Goal: Find specific page/section: Find specific page/section

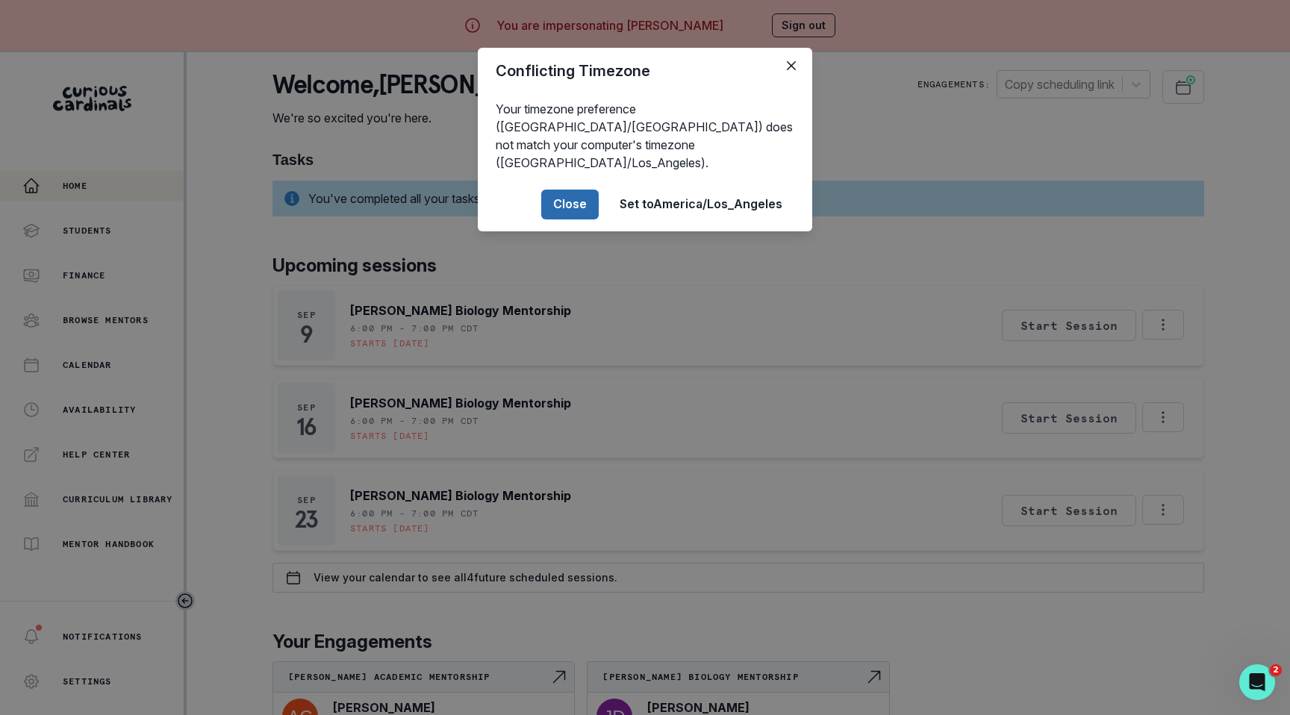
click at [569, 190] on button "Close" at bounding box center [569, 205] width 57 height 30
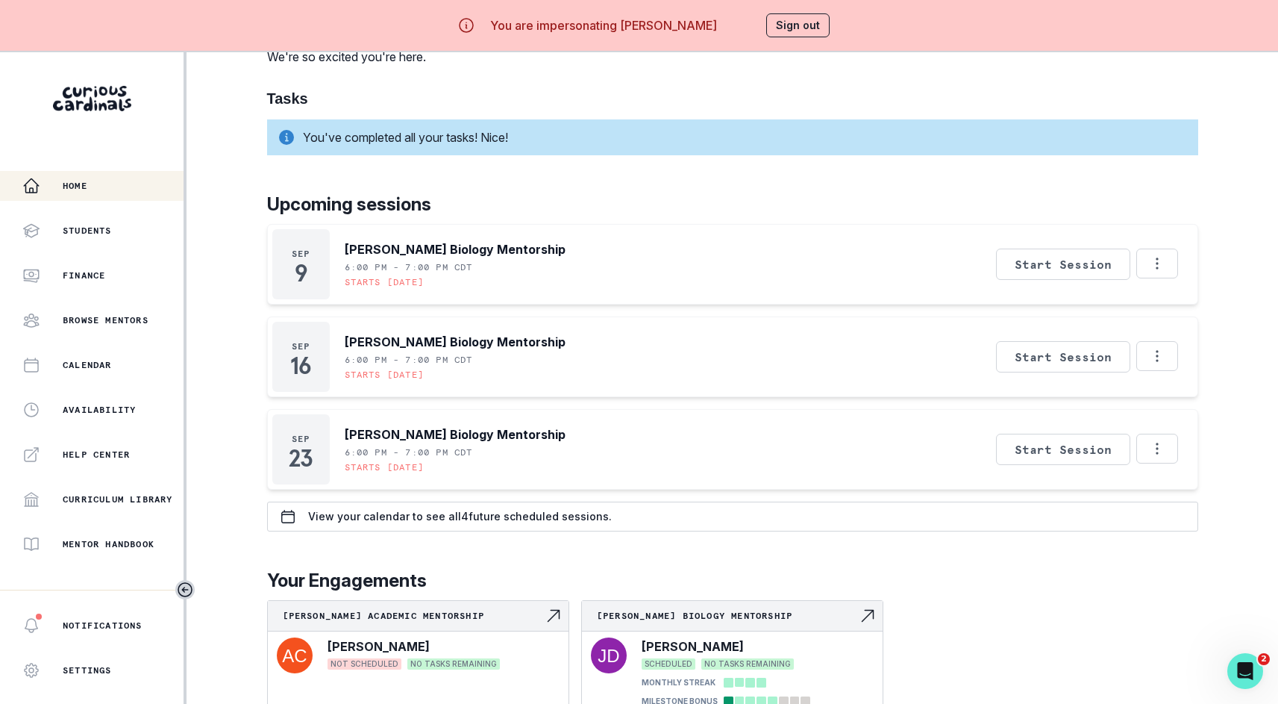
scroll to position [70, 0]
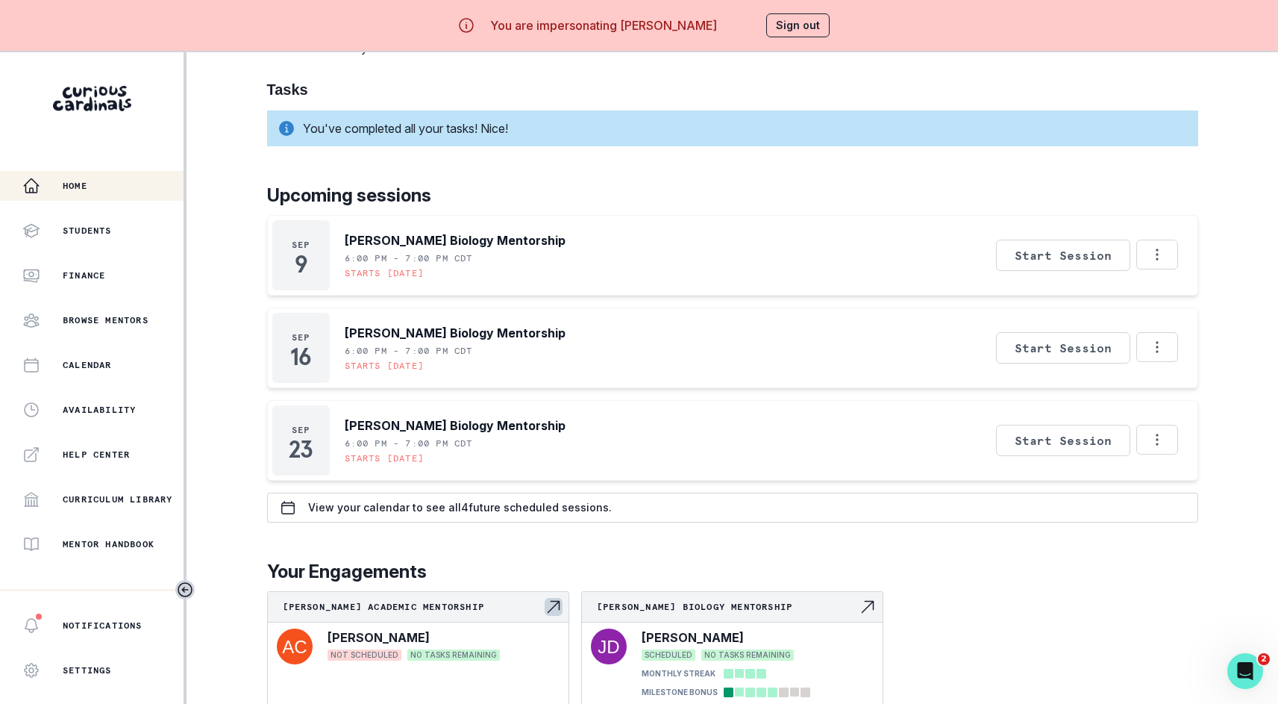
click at [362, 602] on p "[PERSON_NAME] Academic Mentorship" at bounding box center [414, 607] width 262 height 12
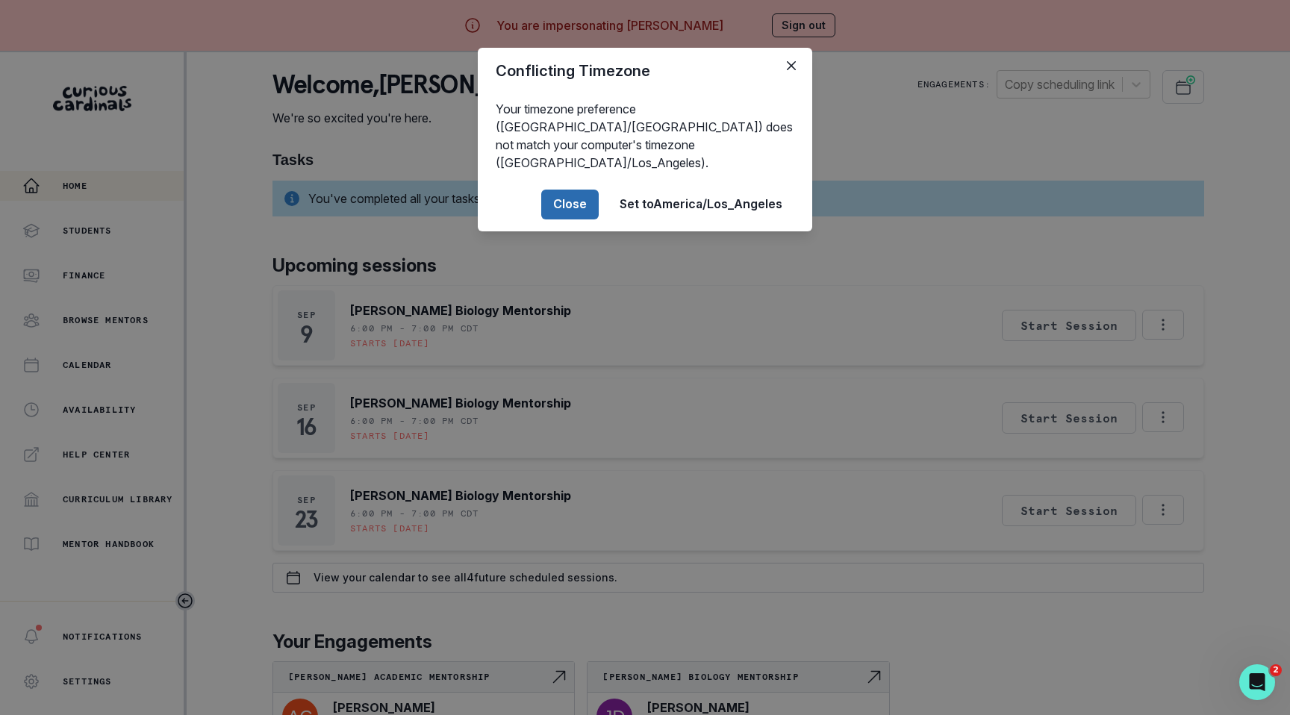
click at [569, 190] on button "Close" at bounding box center [569, 205] width 57 height 30
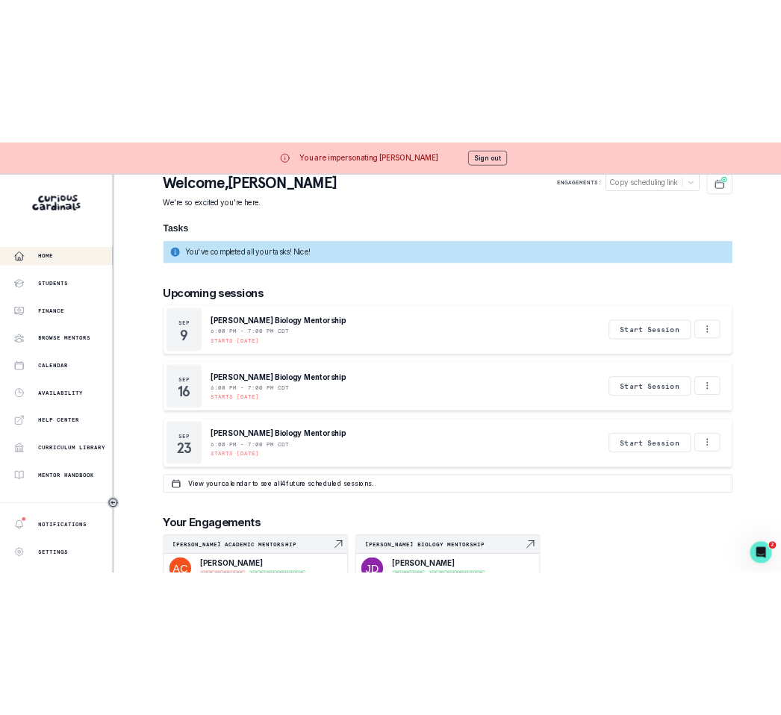
scroll to position [70, 0]
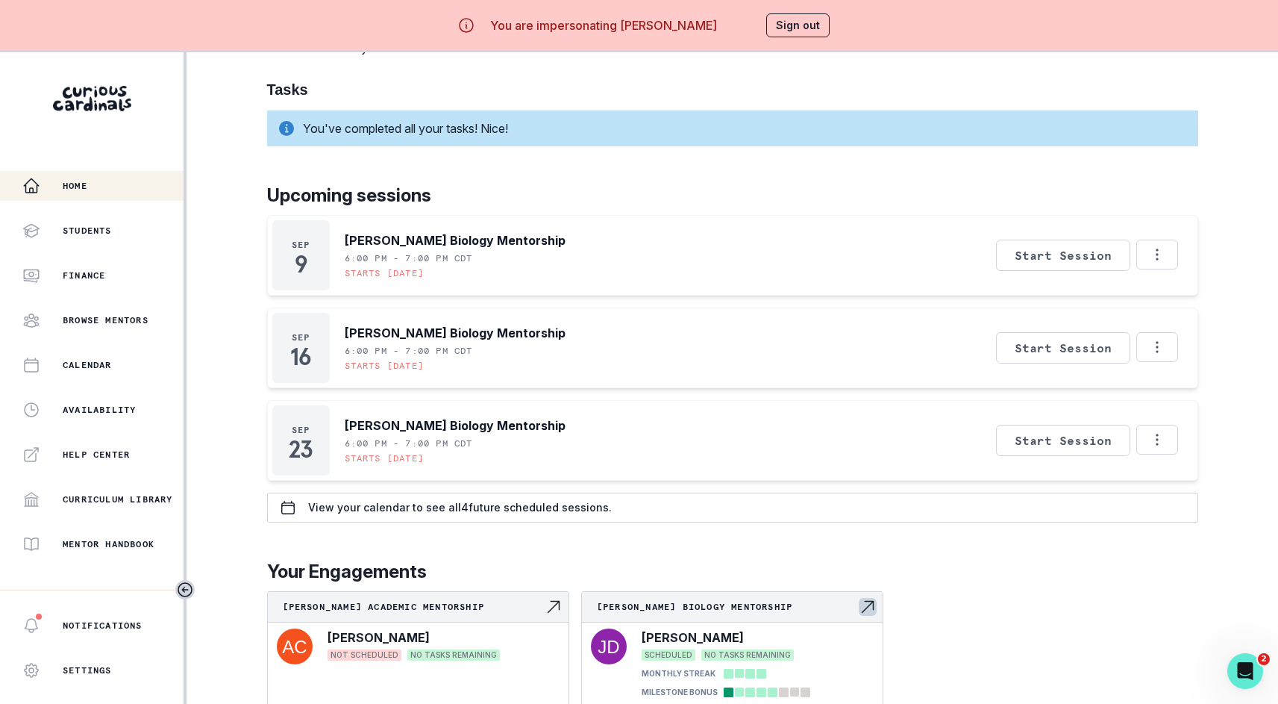
click at [681, 604] on p "[PERSON_NAME] Biology Mentorship" at bounding box center [728, 607] width 262 height 12
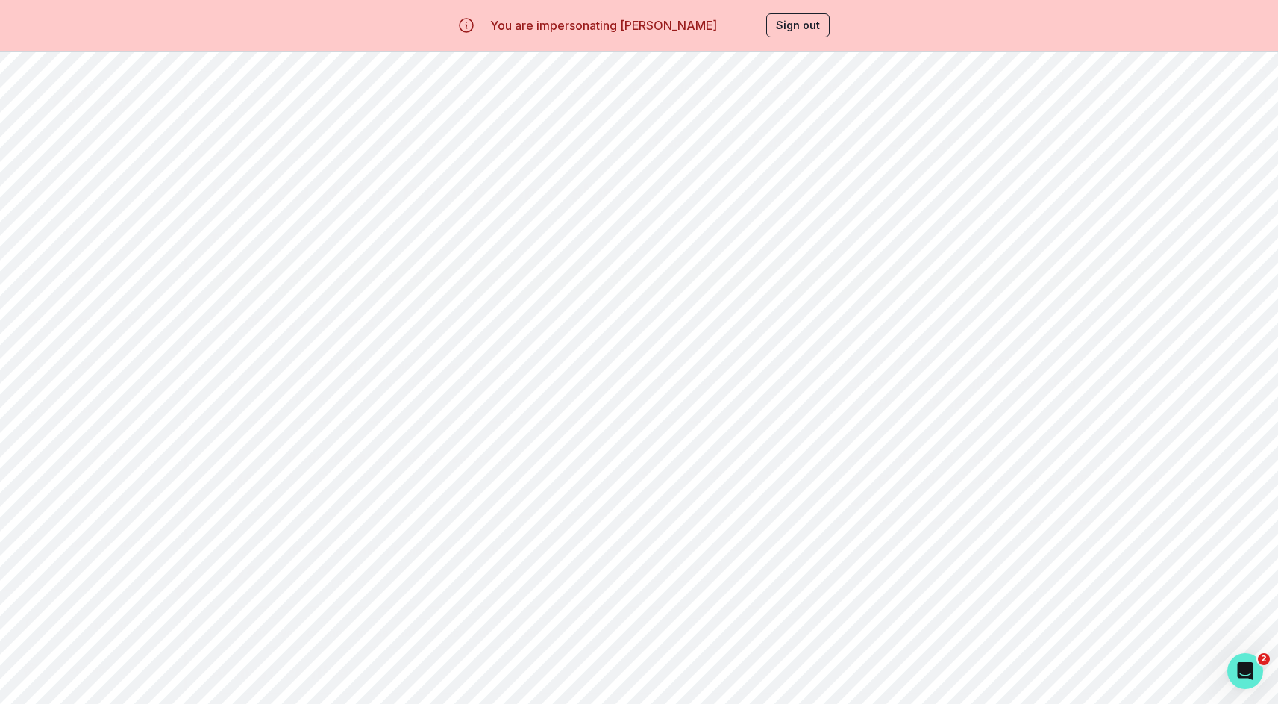
click at [621, 185] on div "[PERSON_NAME] Biology Mentorship" at bounding box center [732, 192] width 1044 height 51
click at [97, 274] on p "Finance" at bounding box center [84, 275] width 43 height 12
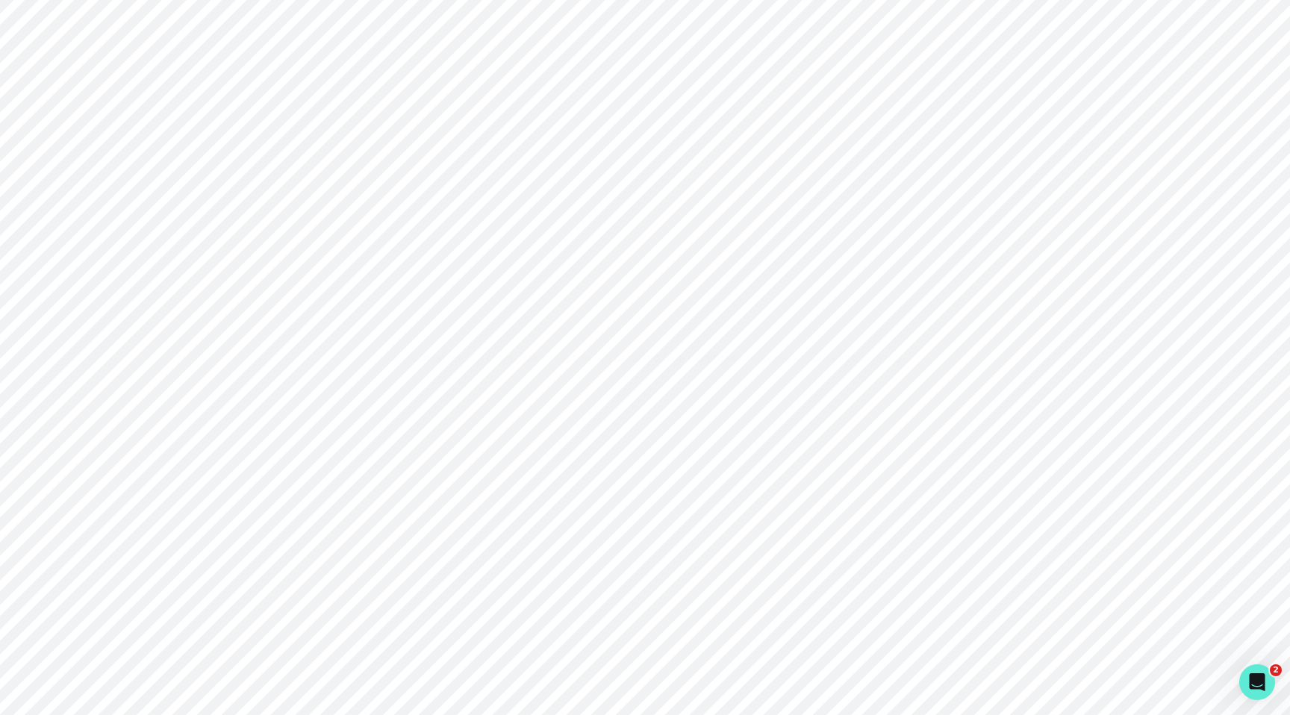
click at [622, 131] on div "Application error: a client-side exception has occurred (see the browser consol…" at bounding box center [645, 357] width 1290 height 715
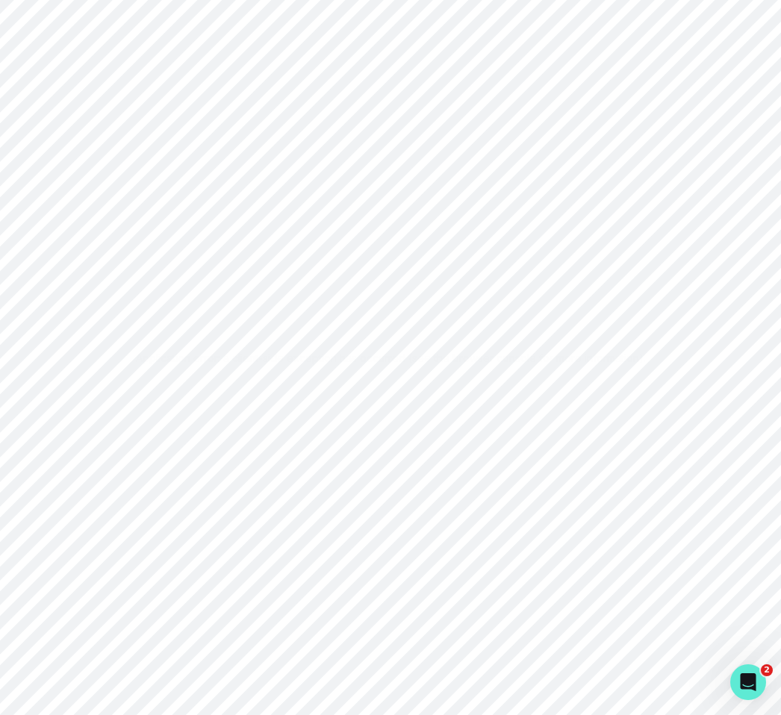
click at [684, 144] on div "Application error: a client-side exception has occurred (see the browser consol…" at bounding box center [390, 357] width 781 height 715
click at [558, 115] on div "Application error: a client-side exception has occurred (see the browser consol…" at bounding box center [390, 357] width 781 height 715
